Goal: Task Accomplishment & Management: Manage account settings

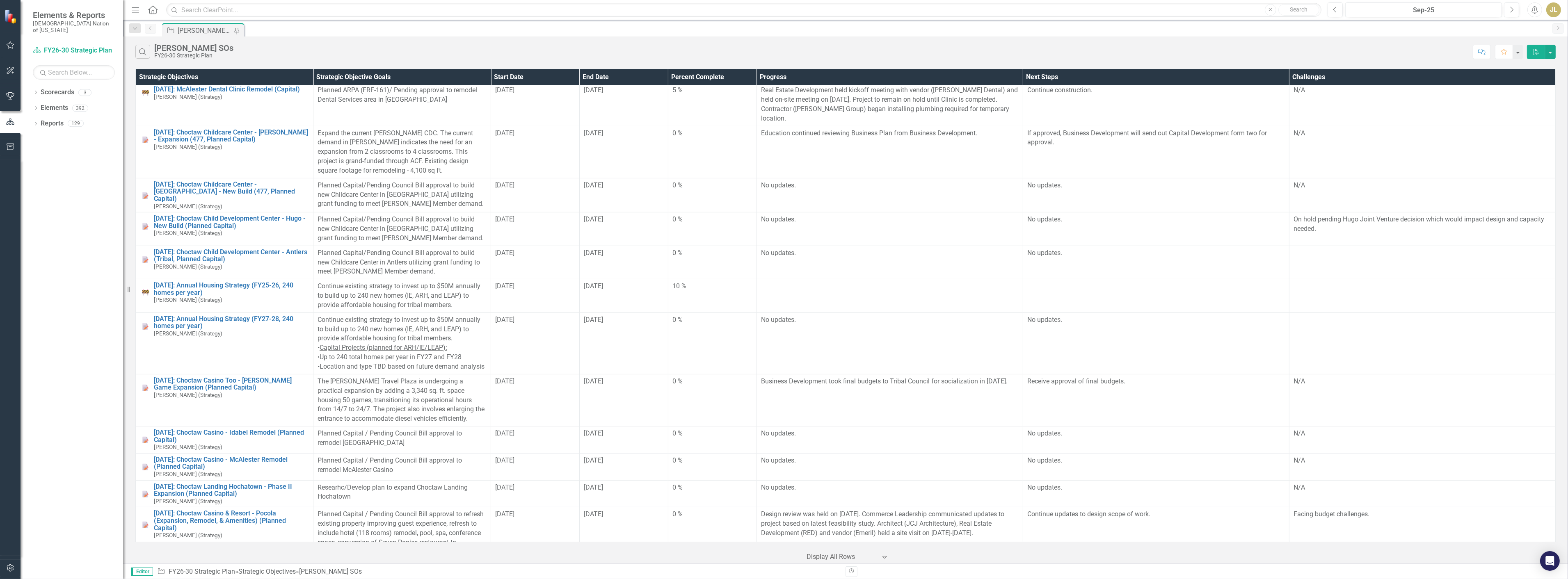
scroll to position [451, 0]
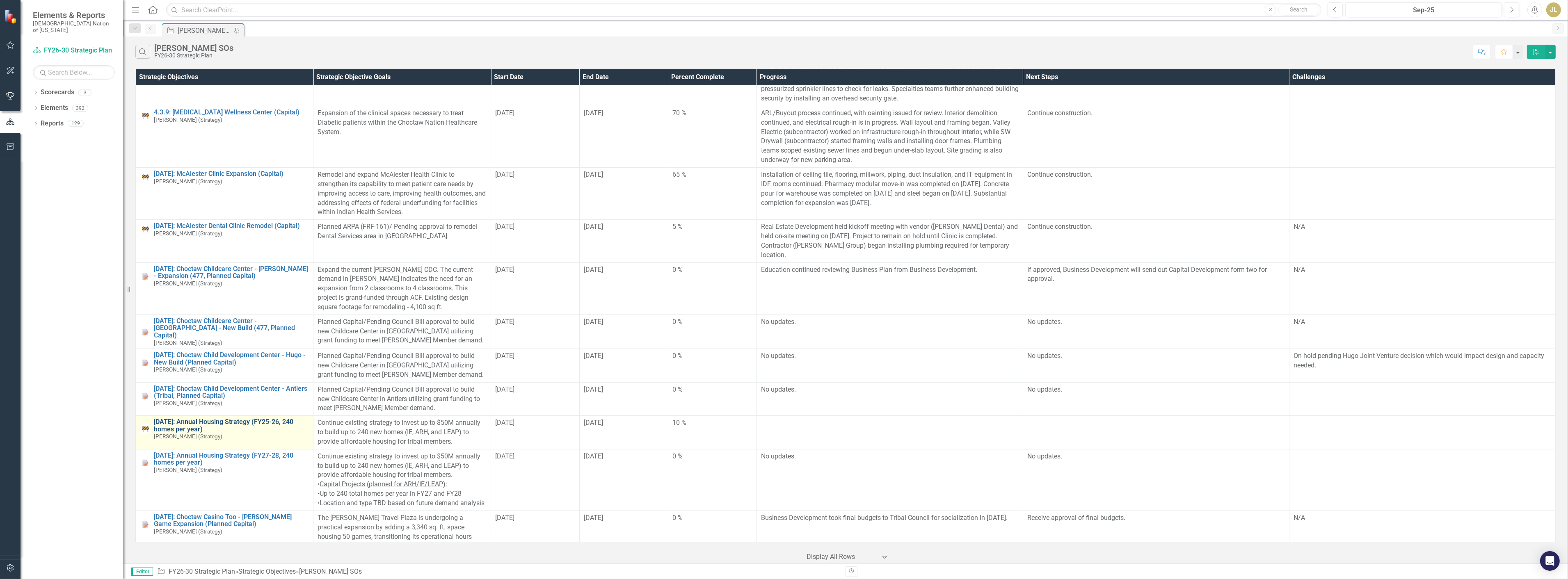
click at [236, 422] on link "[DATE]: Annual Housing Strategy (FY25-26, 240 homes per year)" at bounding box center [231, 425] width 155 height 15
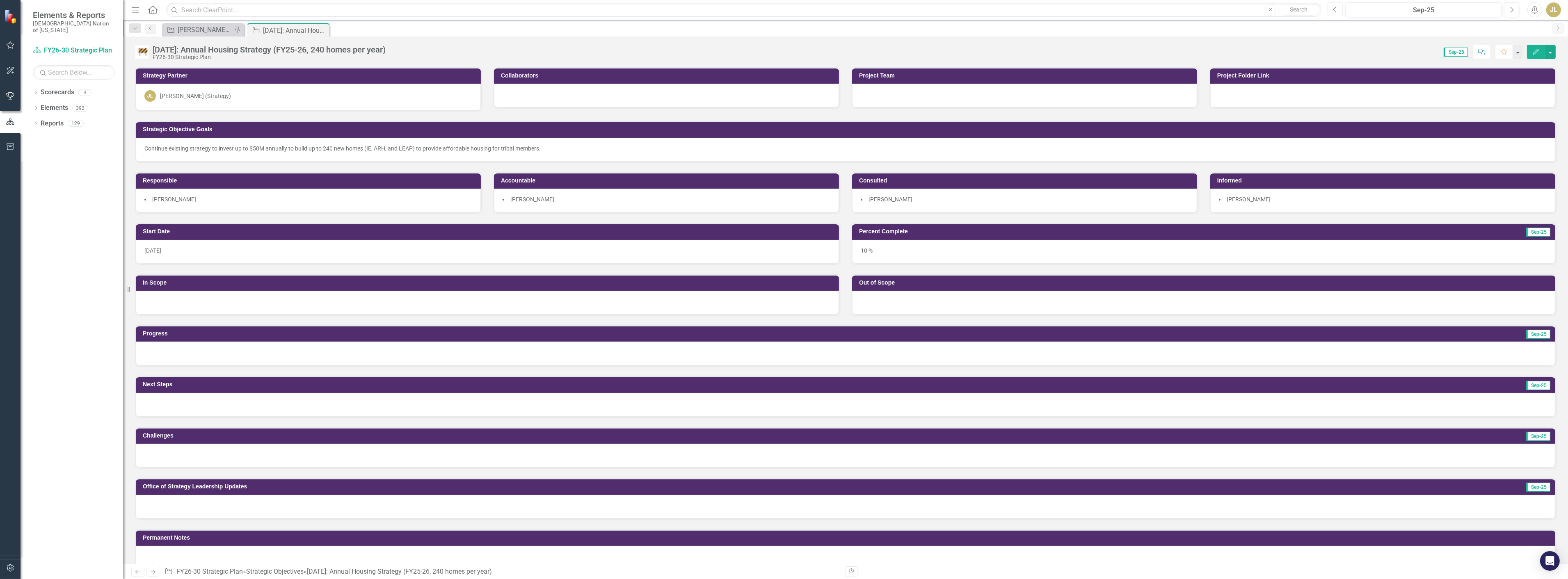
click at [1339, 5] on button "Previous" at bounding box center [1335, 10] width 15 height 15
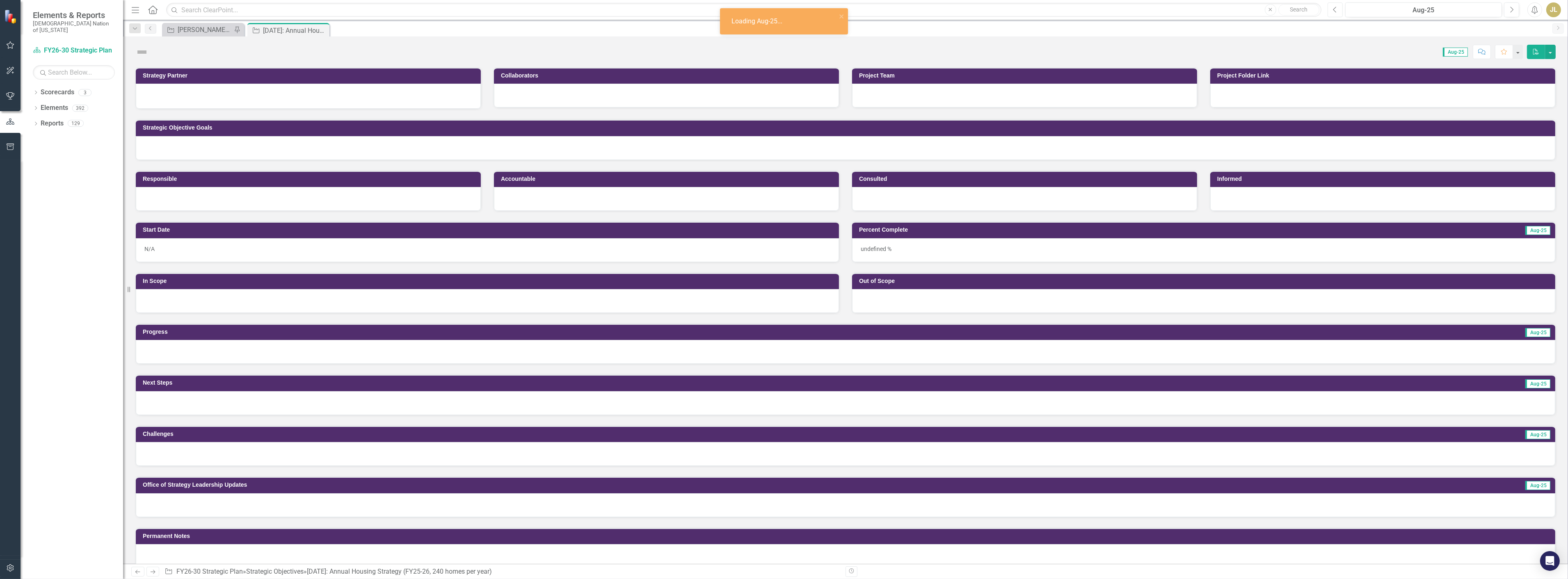
click at [1336, 10] on icon "Previous" at bounding box center [1335, 10] width 4 height 7
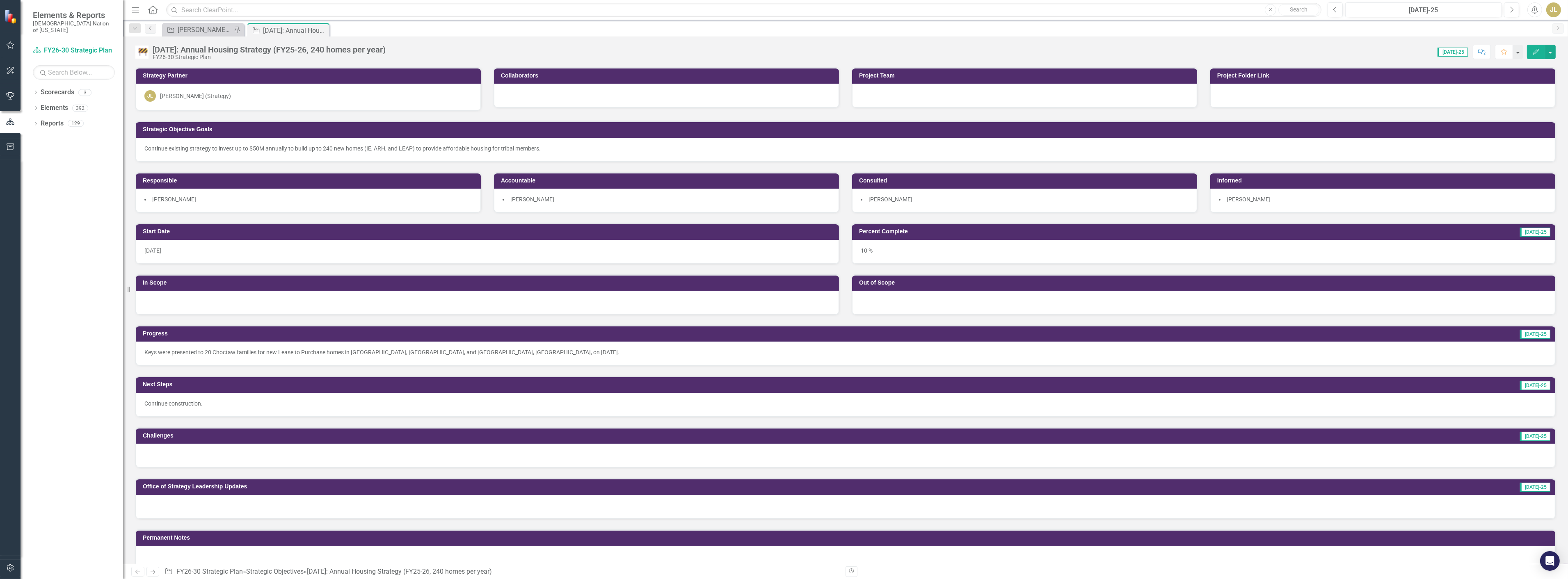
click at [396, 355] on div "Keys were presented to 20 Choctaw families for new Lease to Purchase homes in […" at bounding box center [845, 353] width 1419 height 24
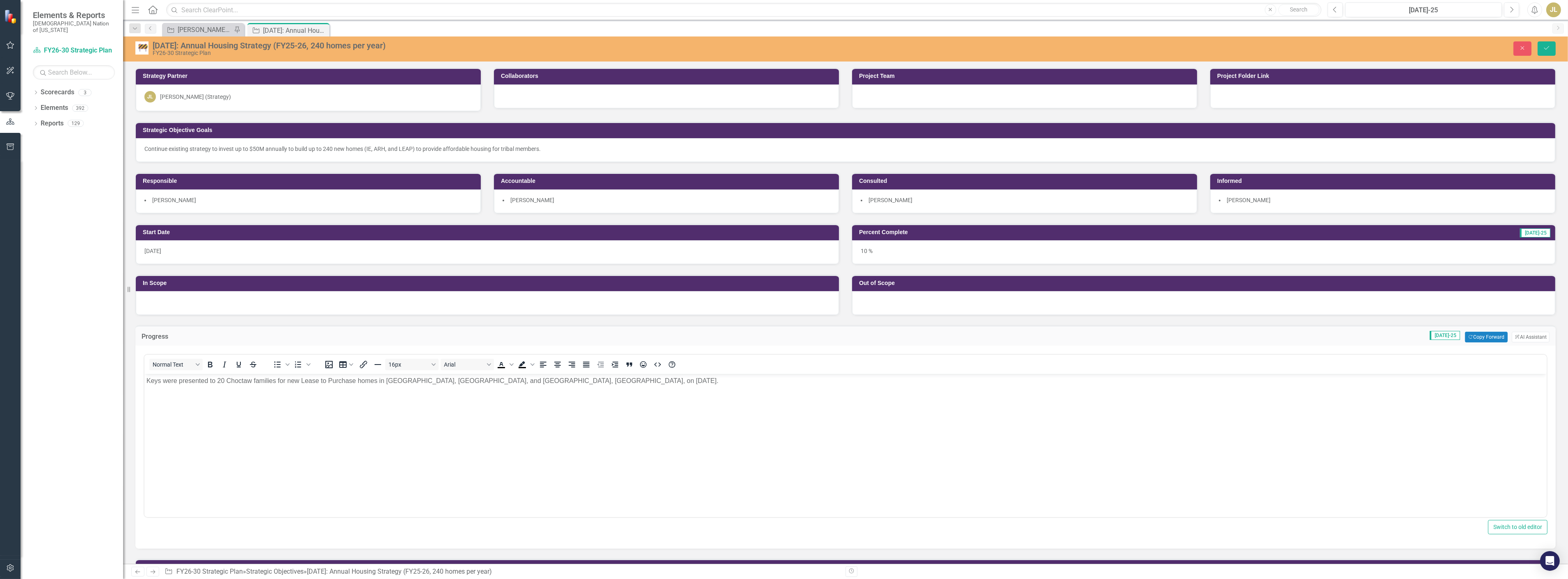
click at [202, 384] on p "Keys were presented to 20 Choctaw families for new Lease to Purchase homes in […" at bounding box center [845, 381] width 1398 height 10
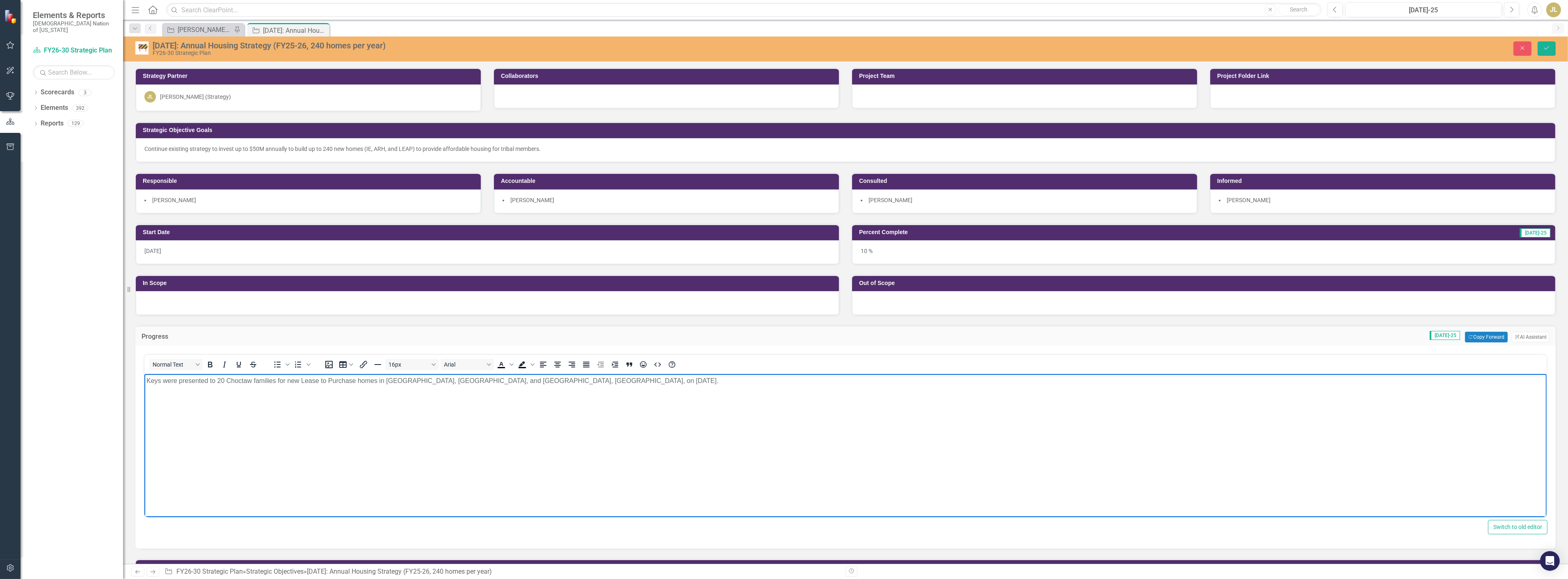
click at [202, 384] on p "Keys were presented to 20 Choctaw families for new Lease to Purchase homes in […" at bounding box center [845, 381] width 1398 height 10
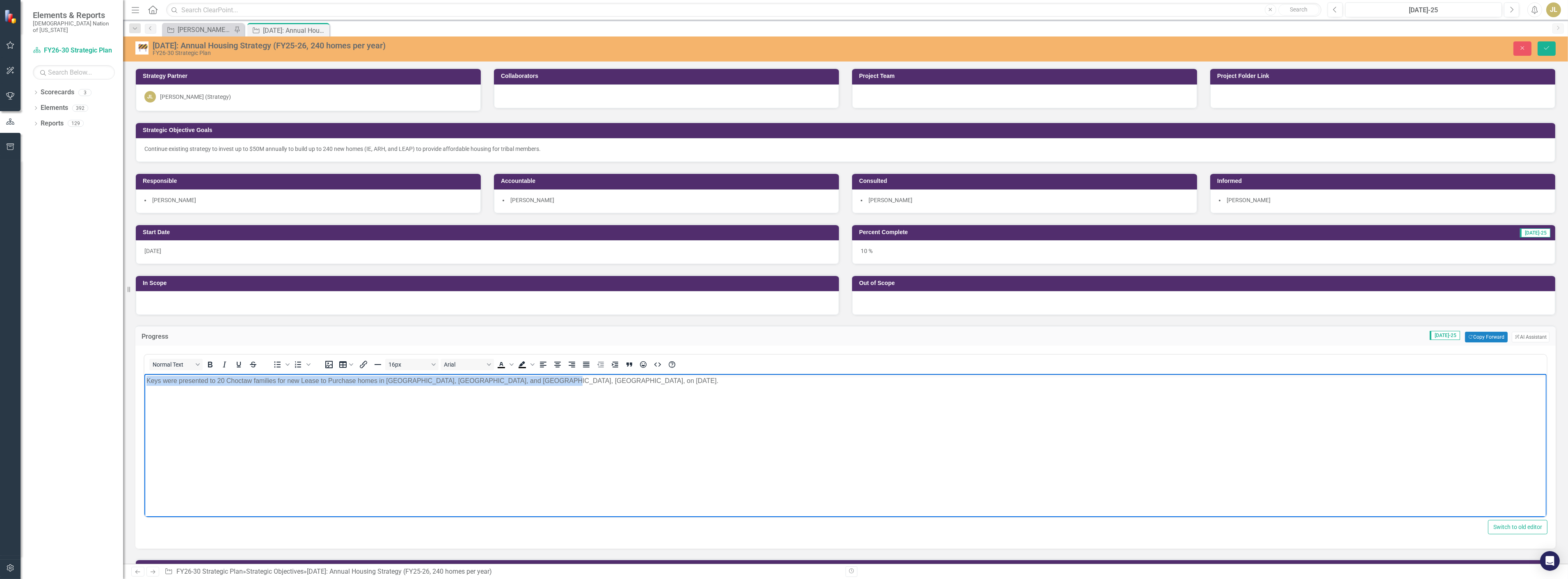
click at [202, 384] on p "Keys were presented to 20 Choctaw families for new Lease to Purchase homes in […" at bounding box center [845, 381] width 1398 height 10
copy p "Keys were presented to 20 Choctaw families for new Lease to Purchase homes in […"
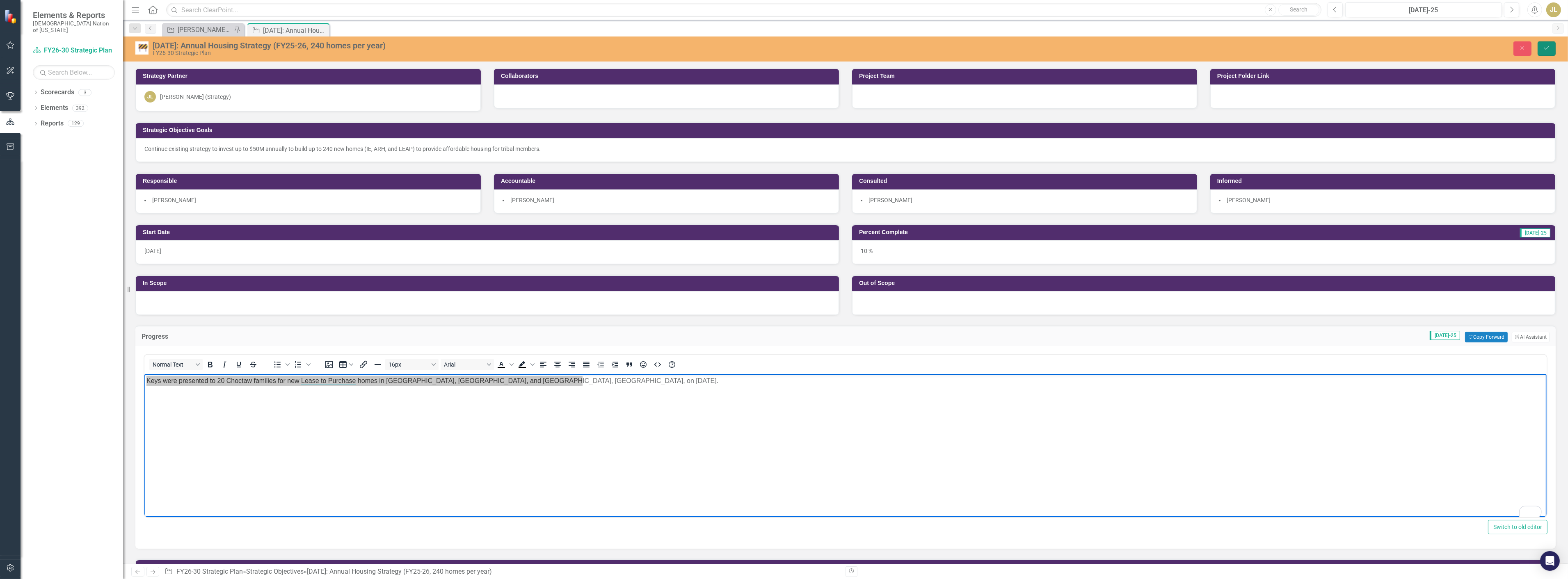
click at [1549, 50] on icon "Save" at bounding box center [1547, 47] width 7 height 5
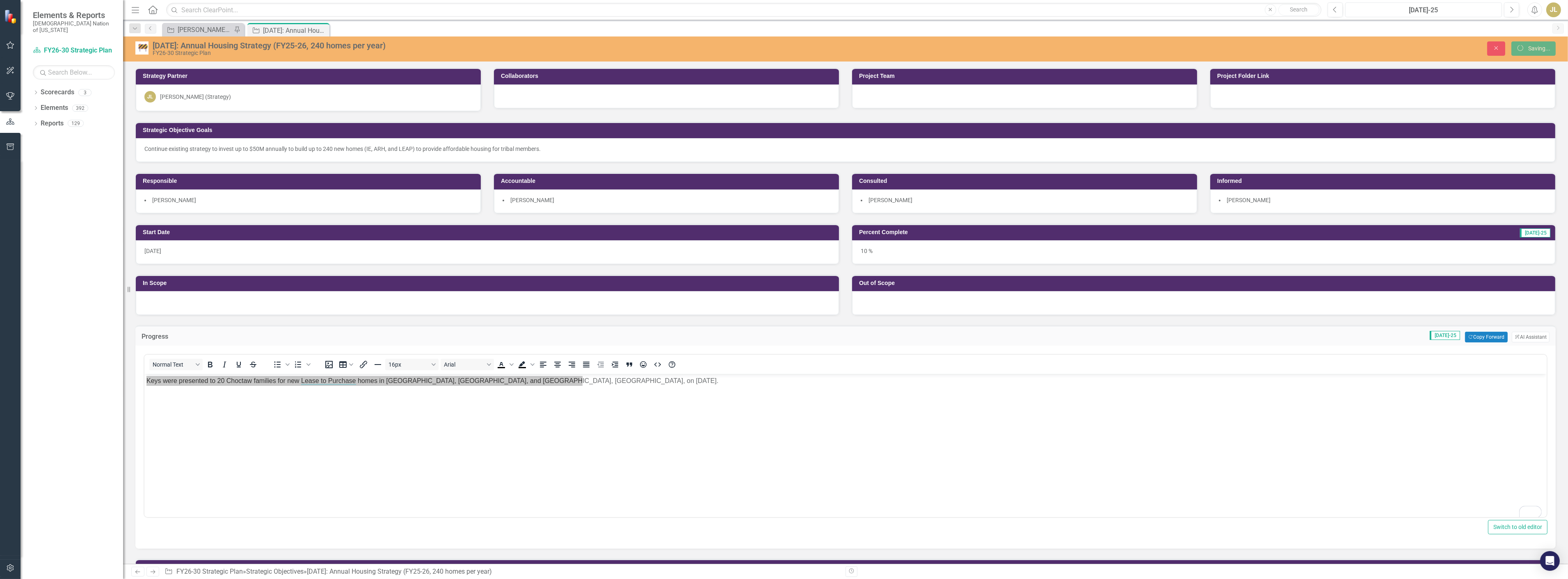
click at [1444, 17] on button "[DATE]-25" at bounding box center [1423, 10] width 156 height 15
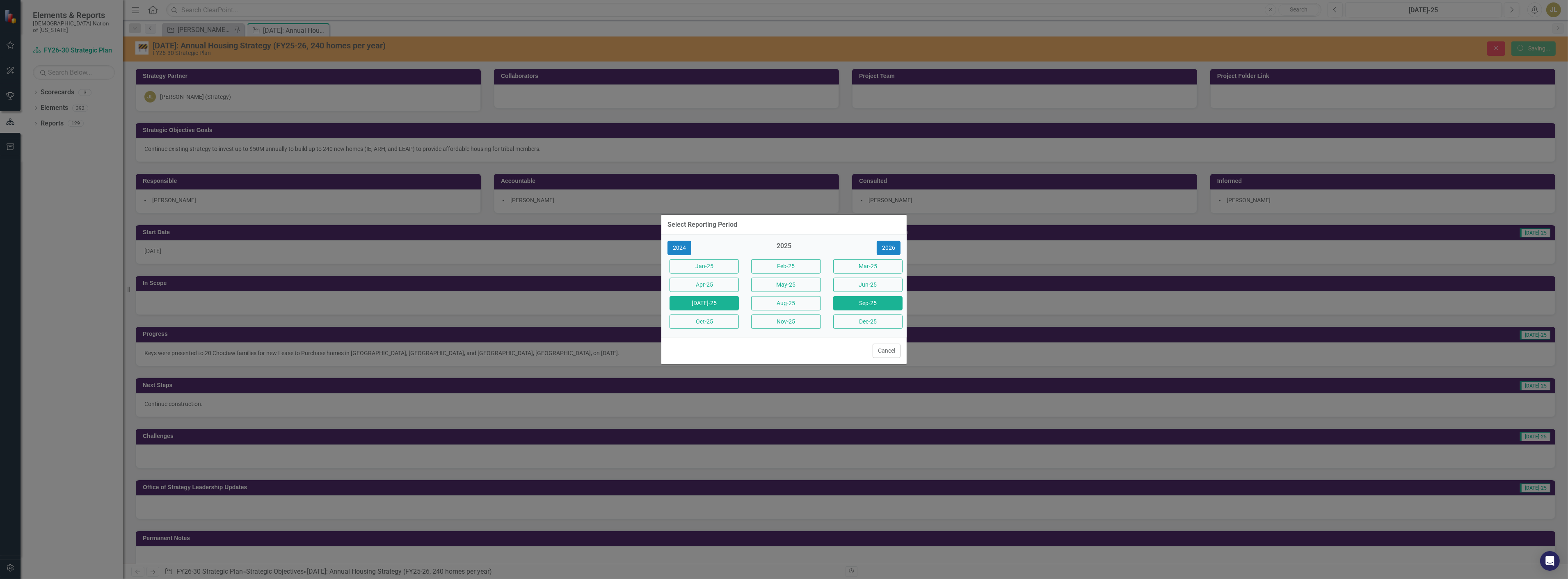
click at [859, 299] on button "Sep-25" at bounding box center [868, 303] width 69 height 15
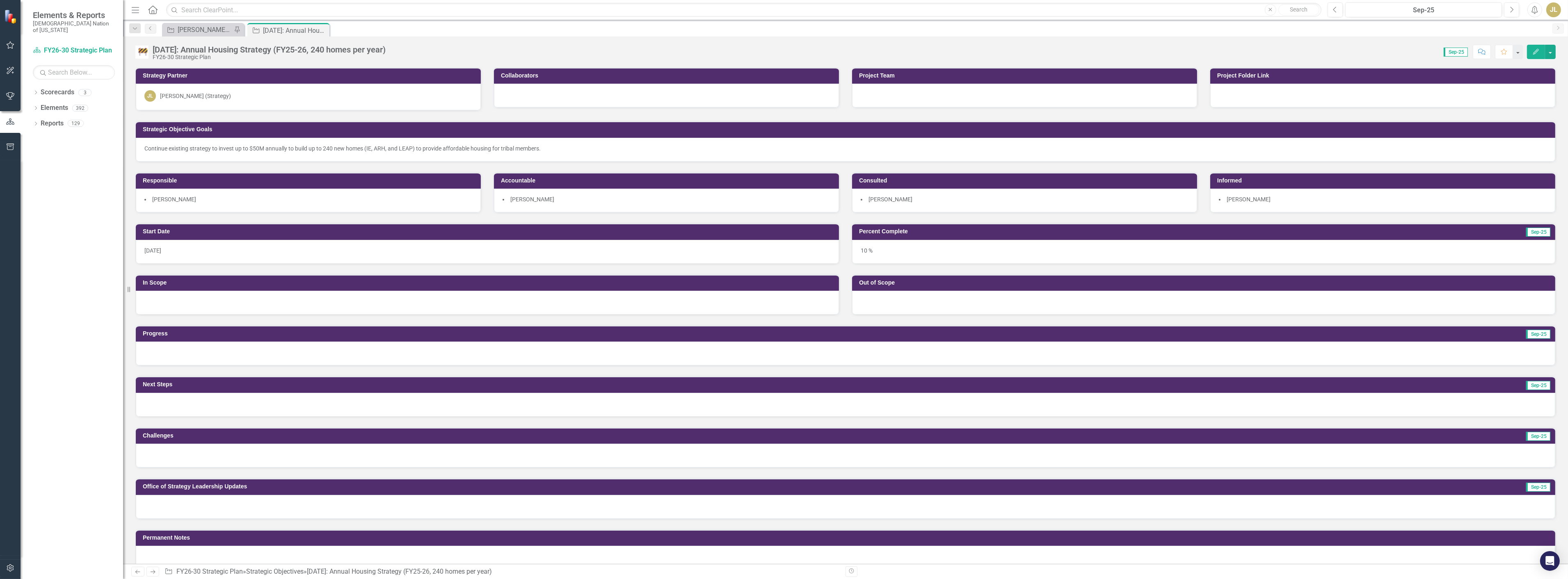
click at [208, 358] on div at bounding box center [845, 353] width 1419 height 24
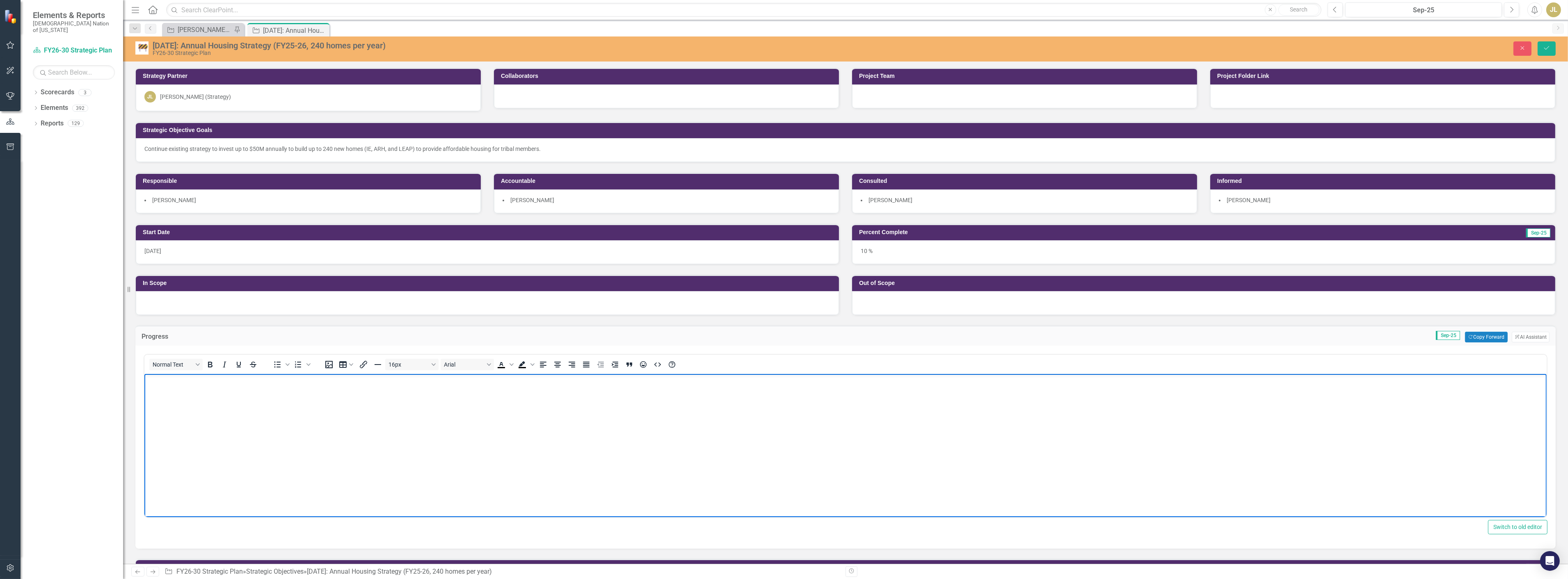
click at [279, 392] on body "Rich Text Area. Press ALT-0 for help." at bounding box center [845, 435] width 1402 height 123
click at [282, 438] on body "Rich Text Area. Press ALT-0 for help." at bounding box center [845, 435] width 1402 height 123
click at [253, 400] on body "Keys were presented to 20 Choctaw families for new Lease to Purchase homes in […" at bounding box center [845, 435] width 1402 height 123
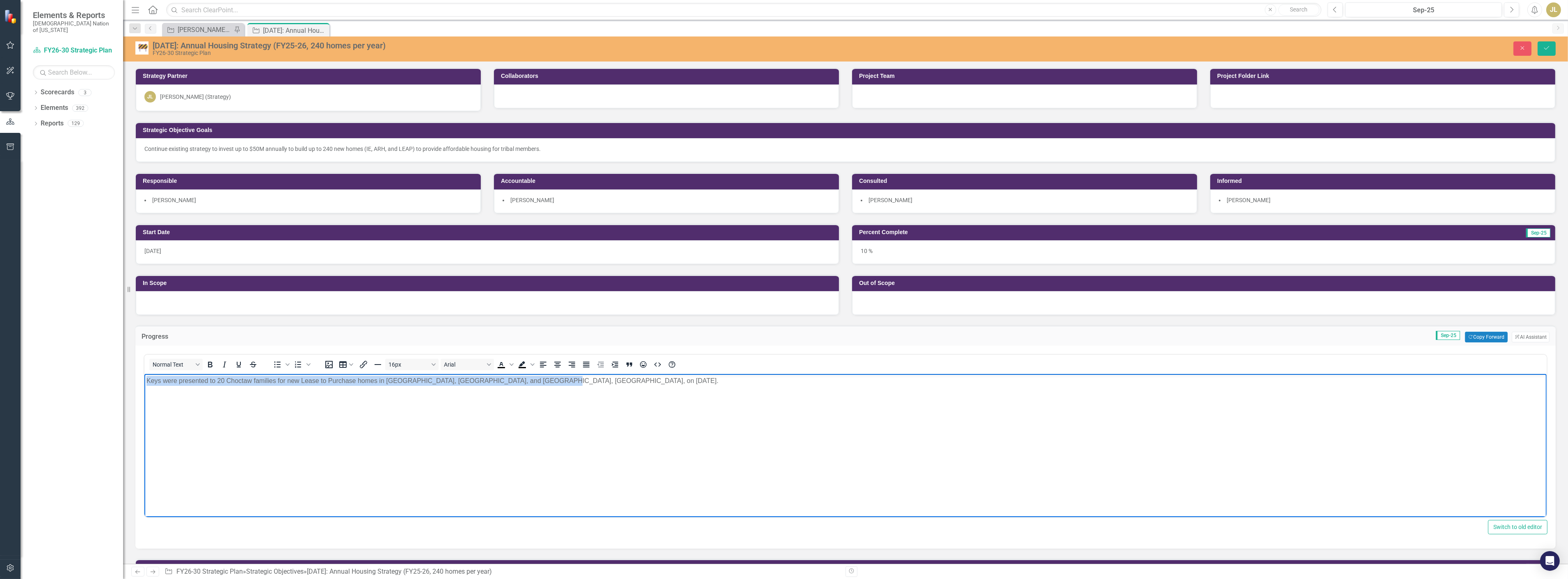
click at [253, 400] on body "Keys were presented to 20 Choctaw families for new Lease to Purchase homes in […" at bounding box center [845, 435] width 1402 height 123
click at [312, 404] on body "Keys were presented to 20 Choctaw families for new Lease to Purchase homes in […" at bounding box center [845, 435] width 1402 height 123
click at [575, 397] on body "Keys were presented to 20 Choctaw families for new Lease to Purchase homes in […" at bounding box center [845, 435] width 1402 height 123
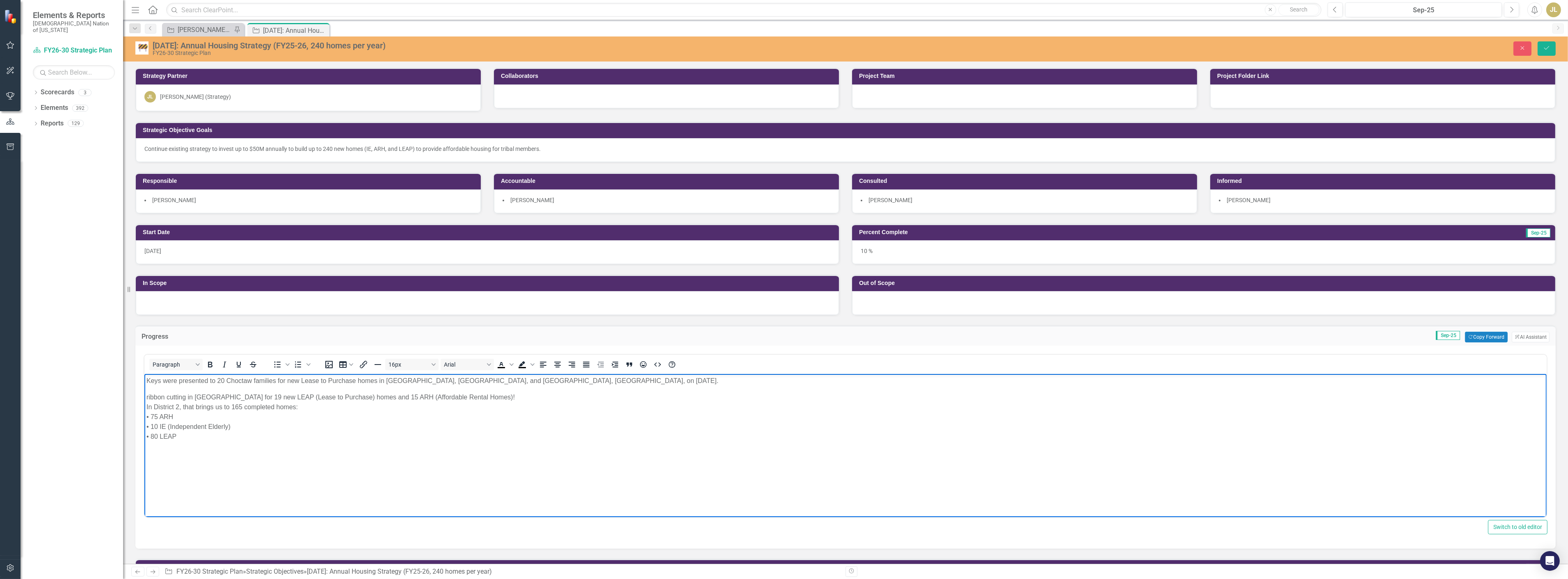
click at [145, 398] on body "Keys were presented to 20 Choctaw families for new Lease to Purchase homes in […" at bounding box center [845, 435] width 1402 height 123
click at [332, 396] on div "Rribbon cutting was held on [DATE] in [GEOGRAPHIC_DATA] for 19 new LEAP (Lease …" at bounding box center [845, 397] width 1398 height 10
click at [597, 395] on div "Rribbon cutting was held on [DATE] in [GEOGRAPHIC_DATA] for 19 new LEAP (Lease …" at bounding box center [845, 397] width 1398 height 10
click at [147, 397] on div "Rribbon cutting was held on [DATE] in [GEOGRAPHIC_DATA] for 19 new LEAP (Lease …" at bounding box center [845, 397] width 1398 height 10
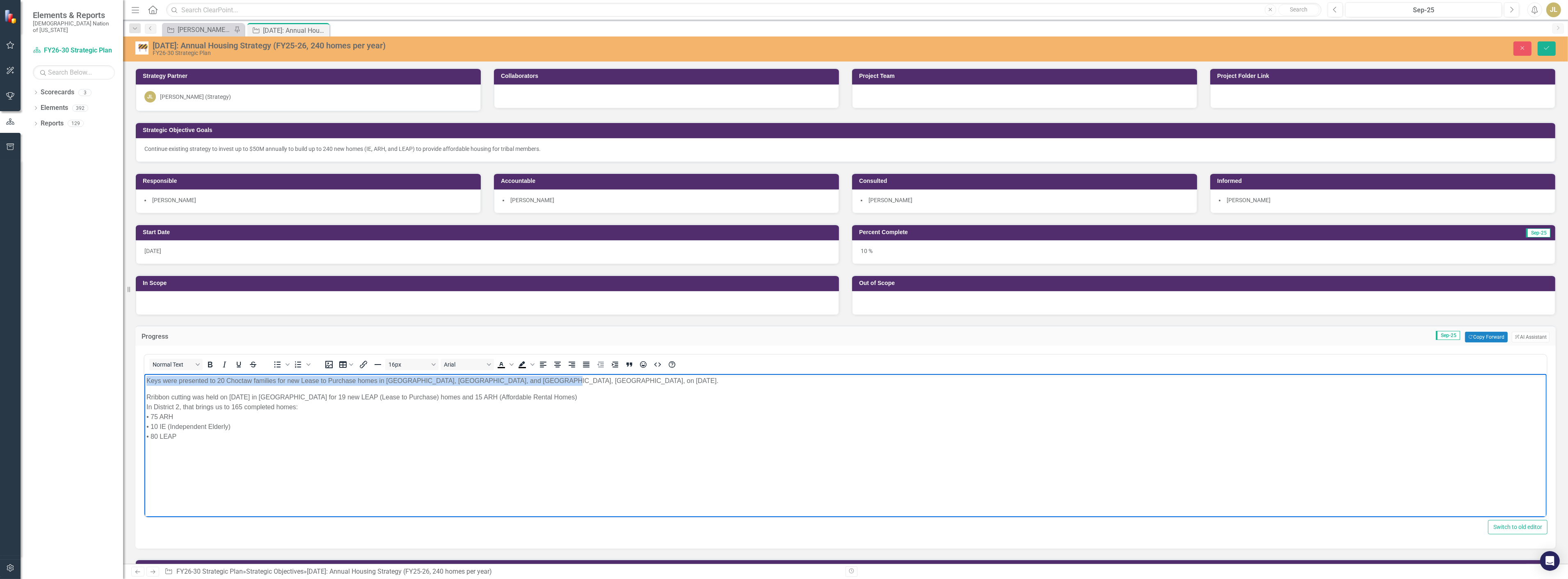
drag, startPoint x: 552, startPoint y: 378, endPoint x: 94, endPoint y: 374, distance: 458.0
click at [144, 374] on html "Keys were presented to 20 Choctaw families for new Lease to Purchase homes in […" at bounding box center [845, 435] width 1402 height 123
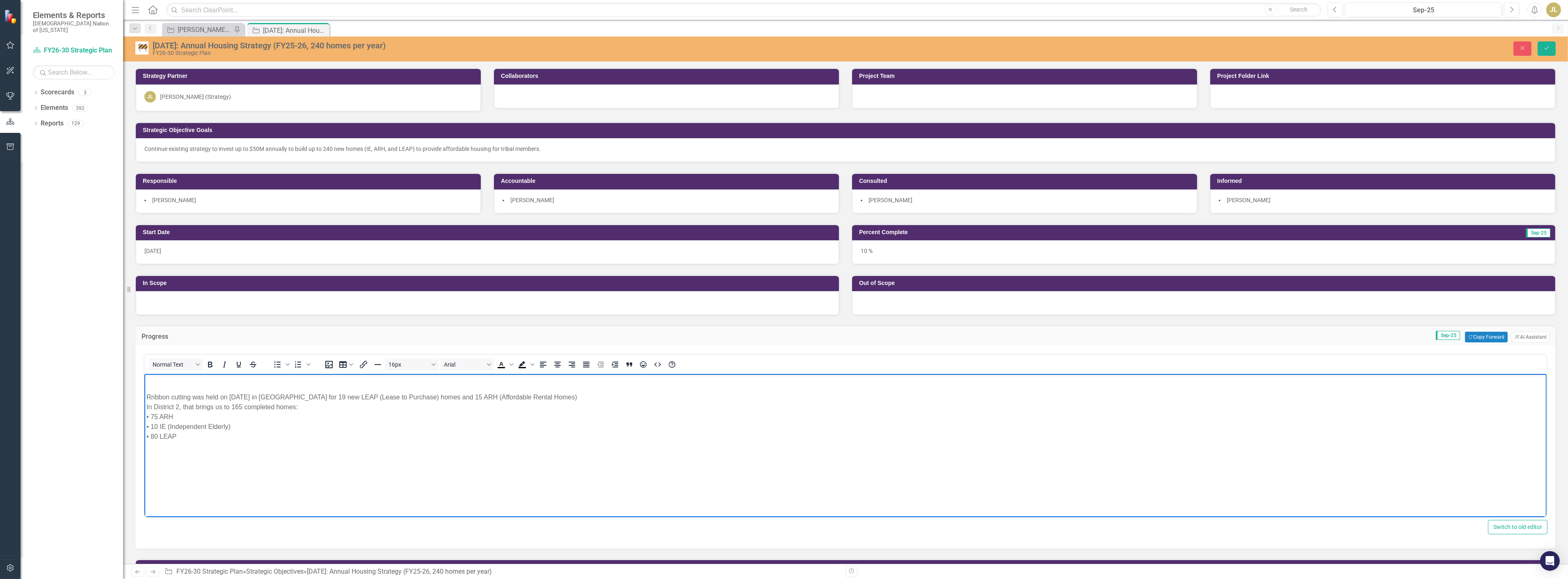
click at [145, 397] on body "Rribbon cutting was held on [DATE] in [GEOGRAPHIC_DATA] for 19 new LEAP (Lease …" at bounding box center [845, 435] width 1402 height 123
click at [144, 388] on body "Rribbon cutting was held on [DATE] in [GEOGRAPHIC_DATA] for 19 new LEAP (Lease …" at bounding box center [845, 435] width 1402 height 123
click at [234, 393] on div "In District 2, that brings us to 165 completed homes:" at bounding box center [845, 390] width 1398 height 10
click at [144, 393] on body "Rribbon cutting was held on [DATE] in [GEOGRAPHIC_DATA] for 19 new LEAP (Lease …" at bounding box center [845, 435] width 1402 height 123
drag, startPoint x: 184, startPoint y: 433, endPoint x: 133, endPoint y: 412, distance: 55.2
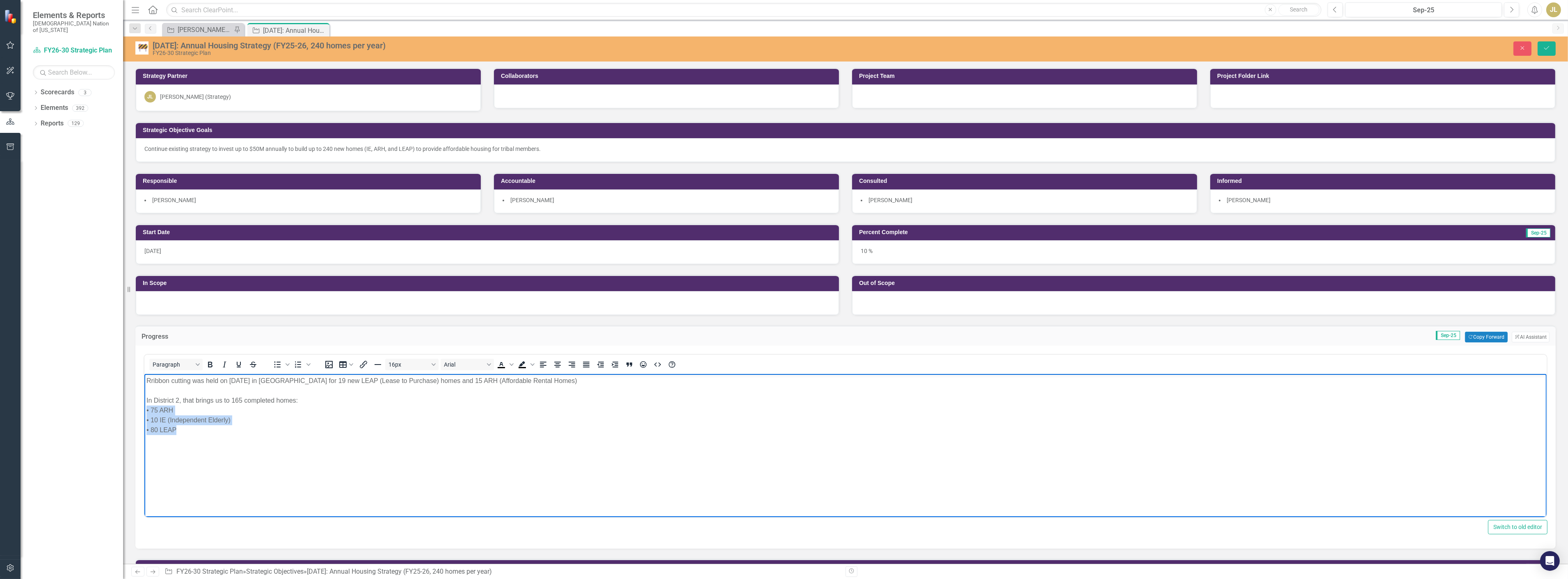
click at [144, 412] on html "Rribbon cutting was held on [DATE] in [GEOGRAPHIC_DATA] for 19 new LEAP (Lease …" at bounding box center [845, 435] width 1402 height 123
click at [280, 359] on icon "Bullet list" at bounding box center [278, 364] width 10 height 10
click at [297, 429] on li "• 80 LEAP" at bounding box center [853, 430] width 1382 height 10
click at [287, 450] on body "Rribbon cutting was held on [DATE] in [GEOGRAPHIC_DATA] for 19 new LEAP (Lease …" at bounding box center [845, 435] width 1402 height 123
click at [169, 425] on li "• 10 IE (Independent Elderly)" at bounding box center [853, 427] width 1382 height 10
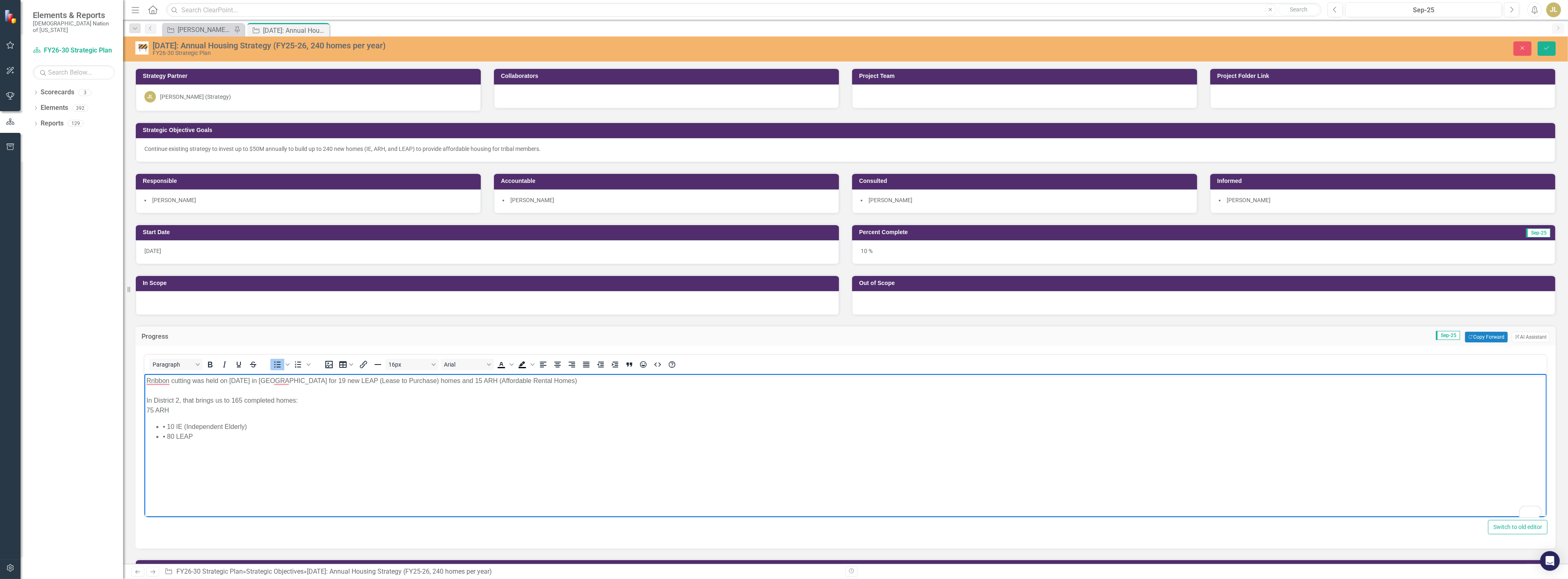
click at [167, 428] on li "• 10 IE (Independent Elderly)" at bounding box center [853, 427] width 1382 height 10
click at [146, 411] on p "75 ARH" at bounding box center [845, 411] width 1398 height 10
click at [274, 367] on icon "Bullet list" at bounding box center [278, 364] width 10 height 10
click at [146, 423] on p "10 IE (Independent Elderly)" at bounding box center [845, 427] width 1398 height 10
drag, startPoint x: 231, startPoint y: 399, endPoint x: 183, endPoint y: 391, distance: 48.7
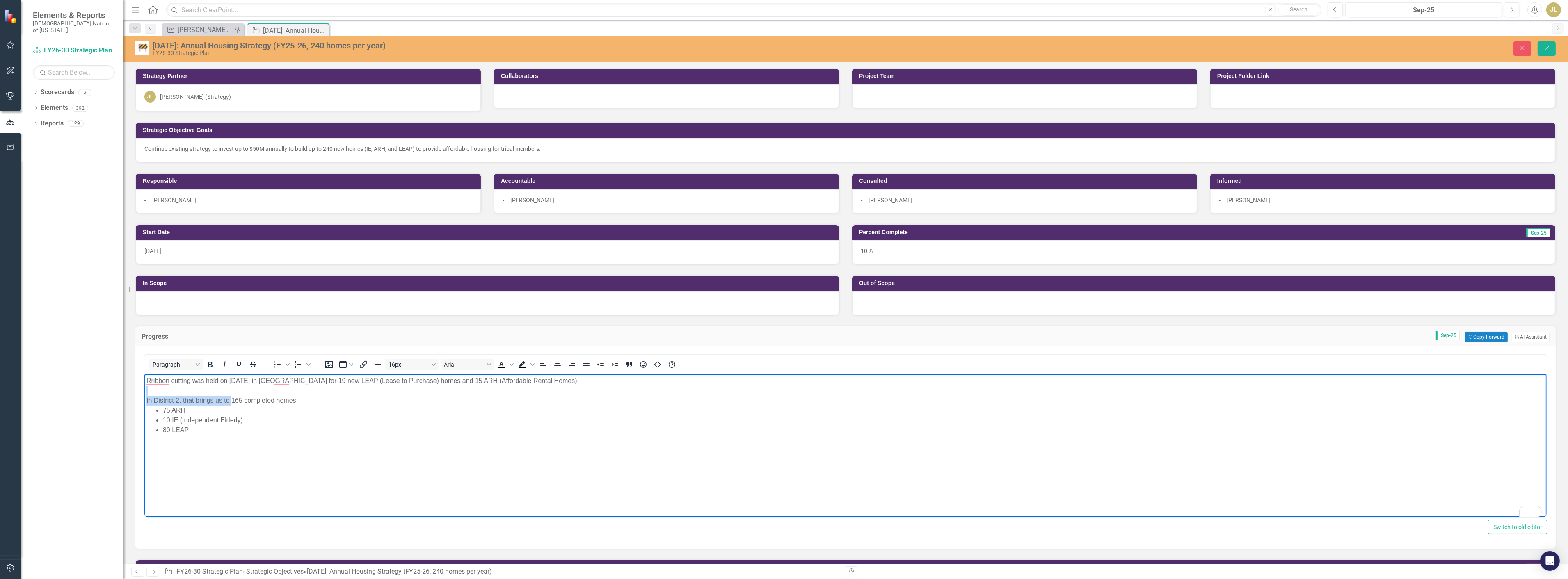
click at [183, 391] on div "Rribbon cutting was held on September 30, 2025 in Broken Bow for 19 new LEAP (L…" at bounding box center [845, 390] width 1398 height 30
click at [194, 398] on div "In District 2, that brings us to 165 completed homes:" at bounding box center [845, 400] width 1398 height 10
click at [151, 401] on div "In District 2, that brings us to 165 completed homes:" at bounding box center [845, 400] width 1398 height 10
click at [225, 400] on div "For District 2, that brings us to 165 completed homes:" at bounding box center [845, 400] width 1398 height 10
click at [225, 400] on div "For District 2, that brings us to 165 completed homes:" at bounding box center [845, 400] width 1398 height 10
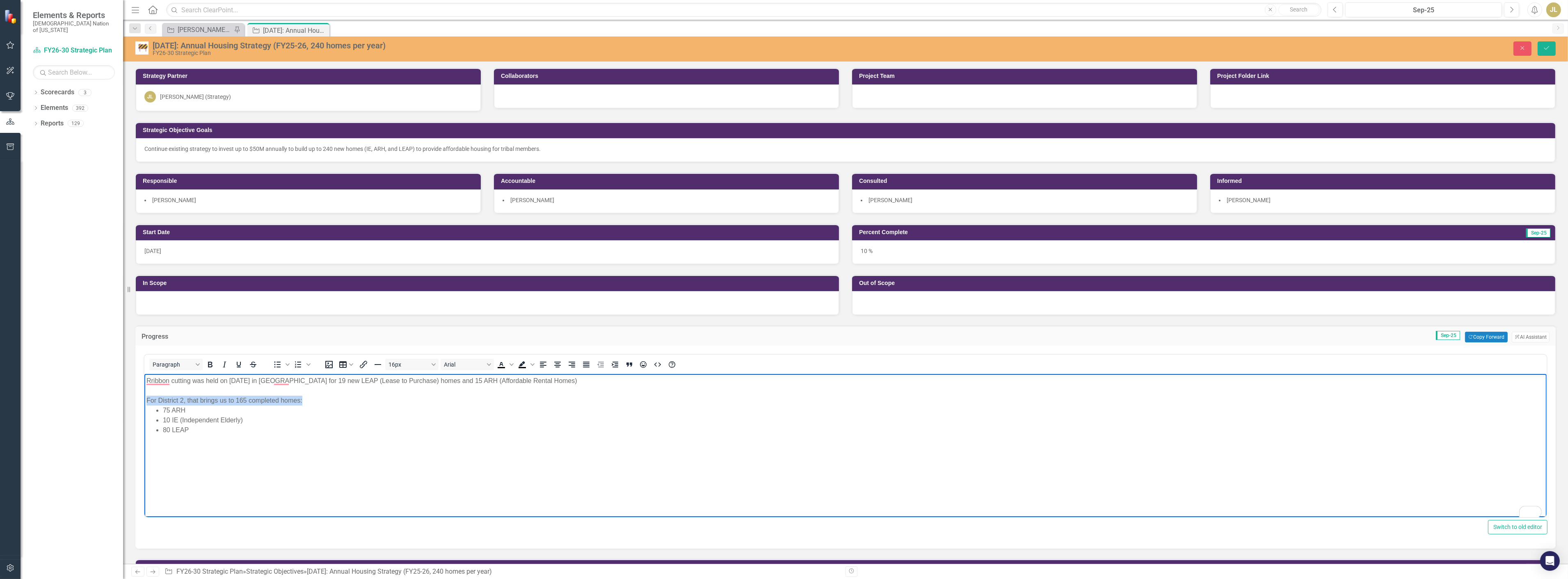
click at [225, 400] on div "For District 2, that brings us to 165 completed homes:" at bounding box center [845, 400] width 1398 height 10
click at [226, 399] on div "For District 2, that brings us to 165 completed homes:" at bounding box center [845, 400] width 1398 height 10
click at [207, 399] on div "For District 2, that brings us to 165 completed homes:" at bounding box center [845, 400] width 1398 height 10
click at [228, 400] on div "For District 2, that brings us to 165 completed homes:" at bounding box center [845, 400] width 1398 height 10
drag, startPoint x: 232, startPoint y: 400, endPoint x: 200, endPoint y: 400, distance: 32.0
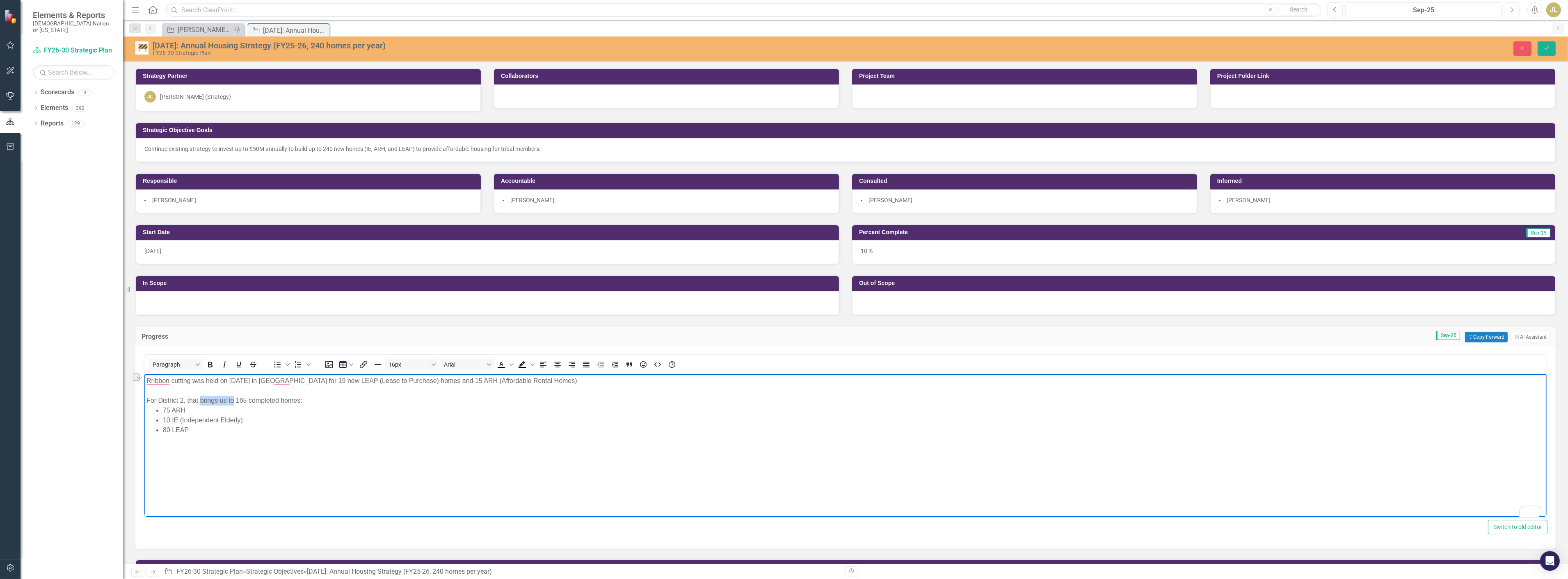
click at [200, 400] on div "For District 2, that brings us to 165 completed homes:" at bounding box center [845, 400] width 1398 height 10
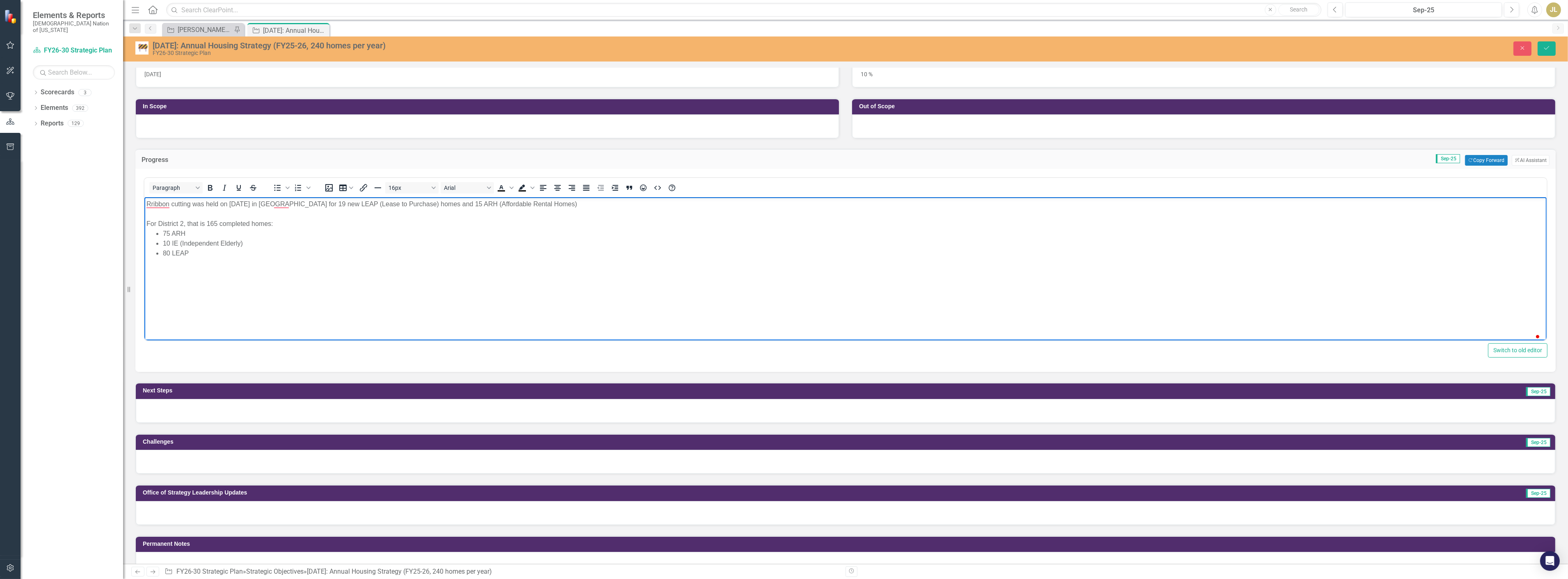
scroll to position [182, 0]
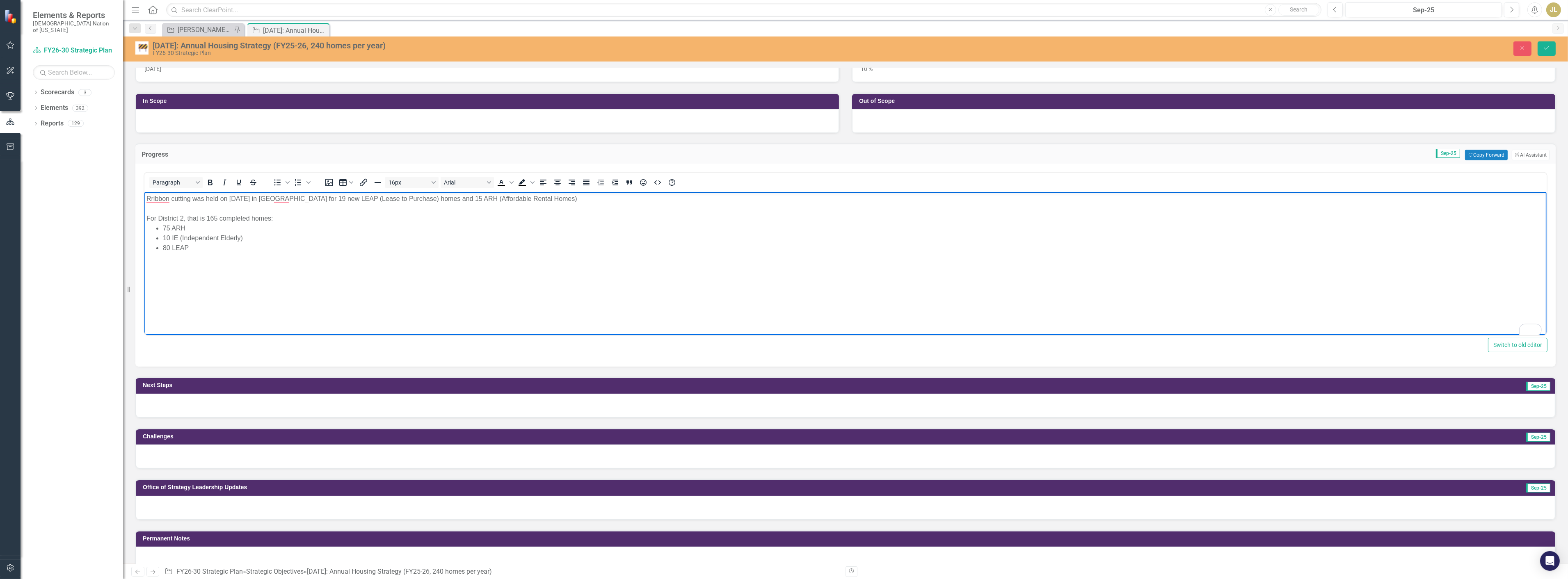
click at [178, 412] on div at bounding box center [845, 405] width 1419 height 24
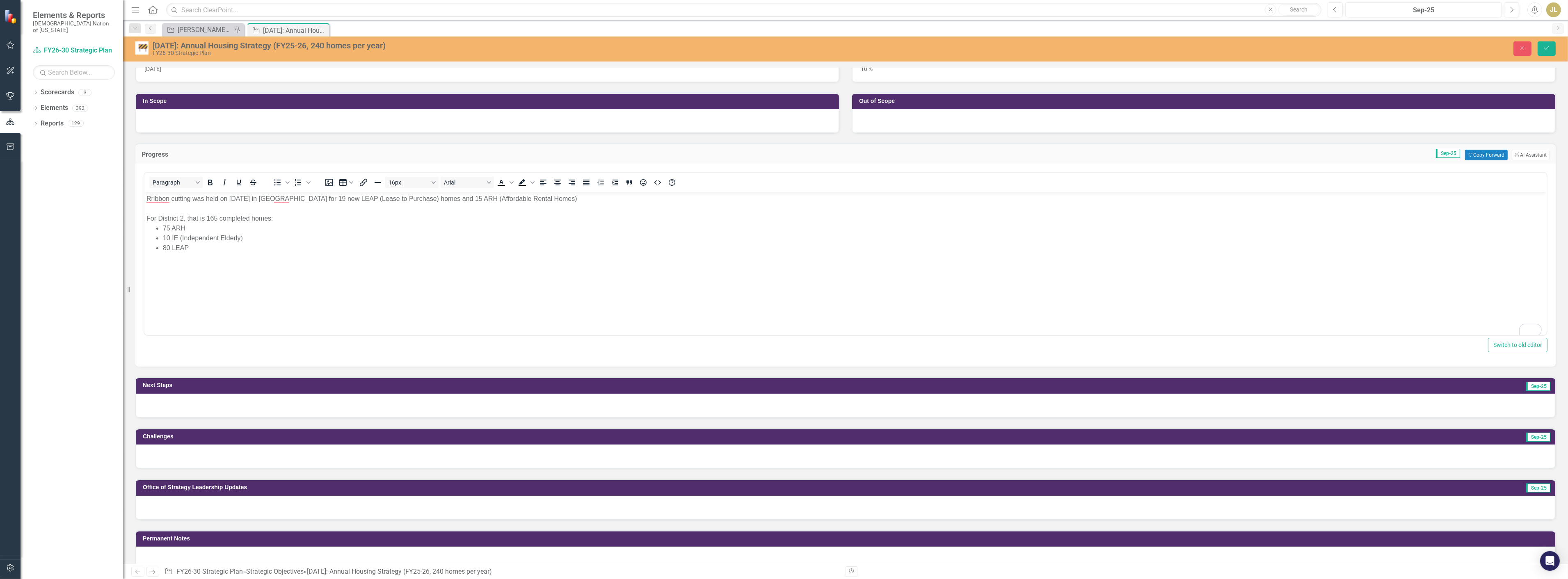
click at [178, 412] on div at bounding box center [845, 405] width 1419 height 24
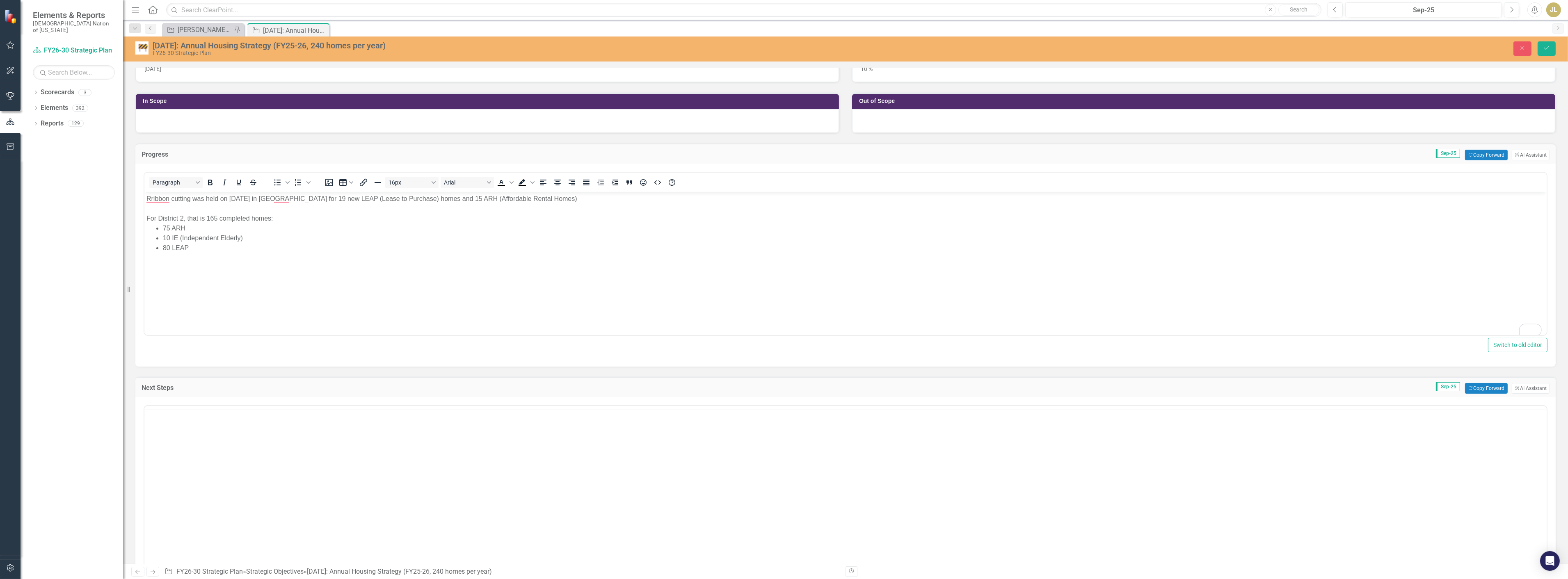
scroll to position [0, 0]
click at [203, 439] on body "Rich Text Area. Press ALT-0 for help." at bounding box center [845, 487] width 1402 height 123
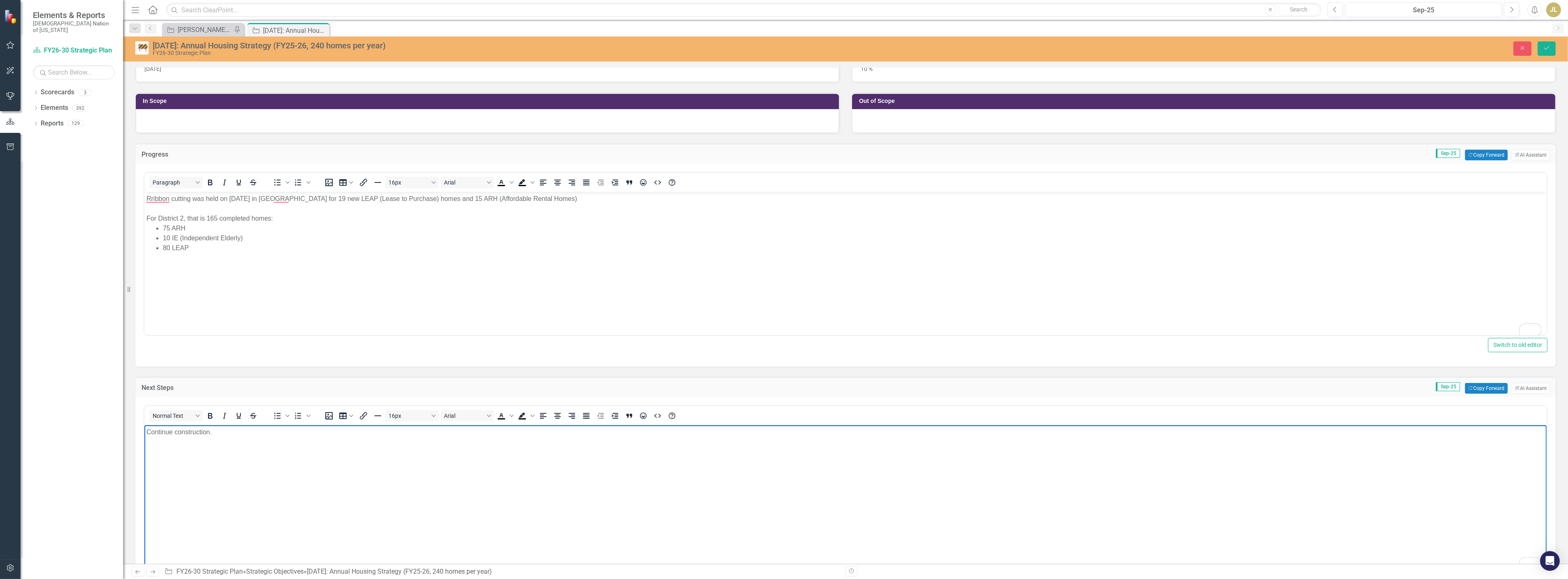
click at [1536, 48] on div "Close Save" at bounding box center [1267, 49] width 590 height 15
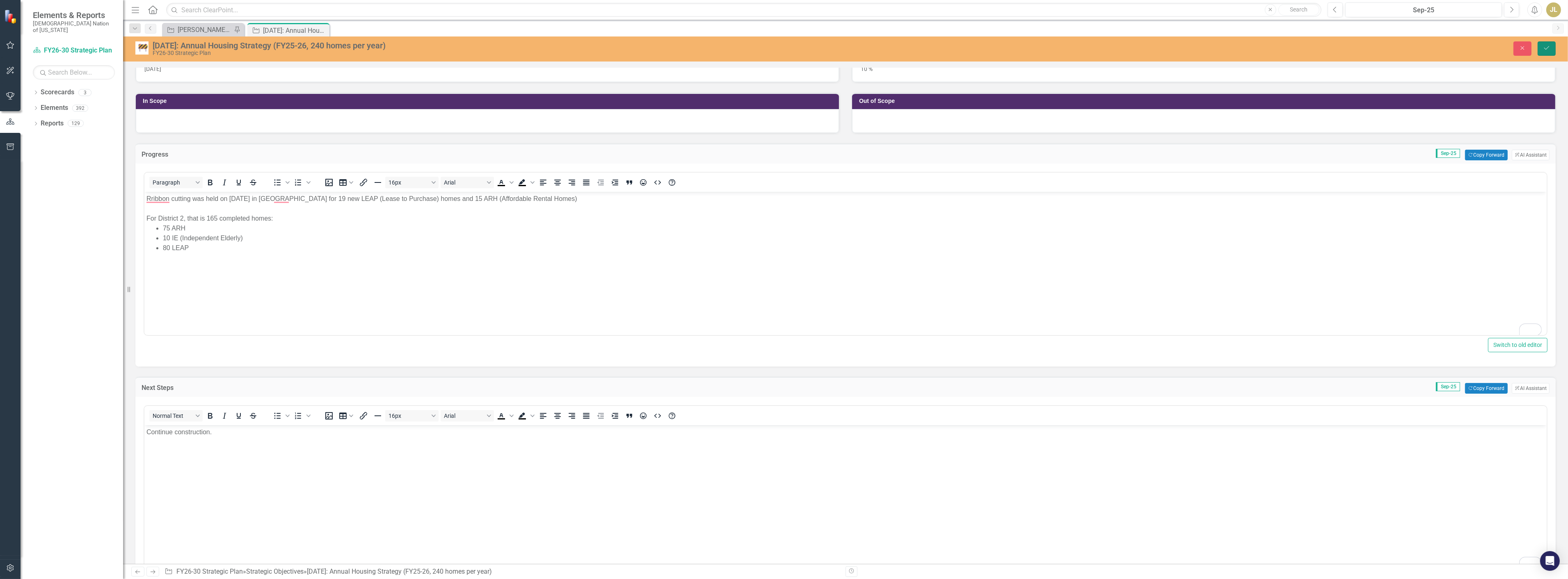
click at [1541, 48] on button "Save" at bounding box center [1547, 49] width 18 height 15
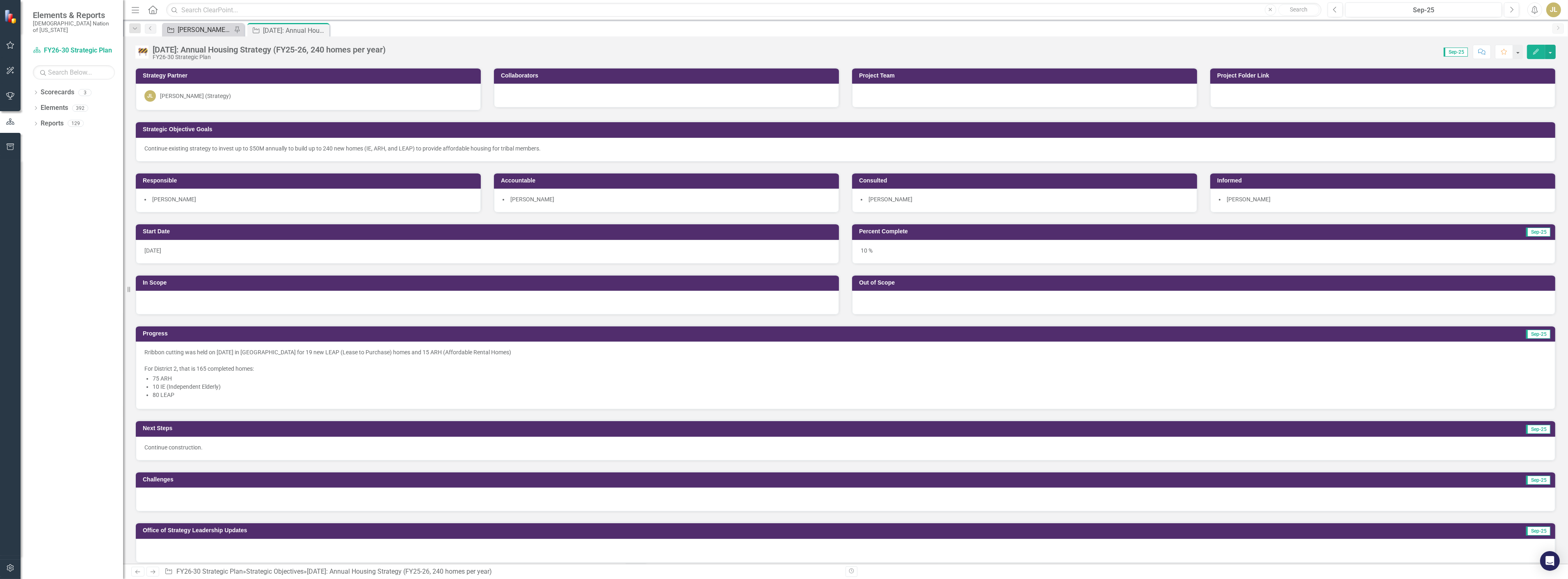
click at [201, 33] on div "[PERSON_NAME] SOs" at bounding box center [205, 29] width 54 height 10
